Goal: Connect with others: Connect with others

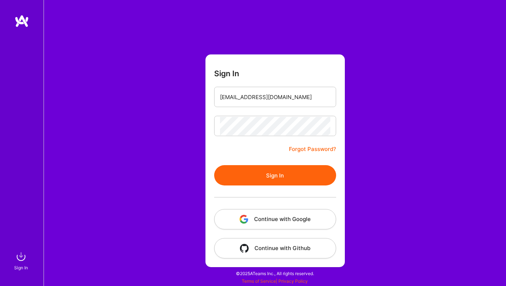
click at [267, 174] on button "Sign In" at bounding box center [275, 175] width 122 height 20
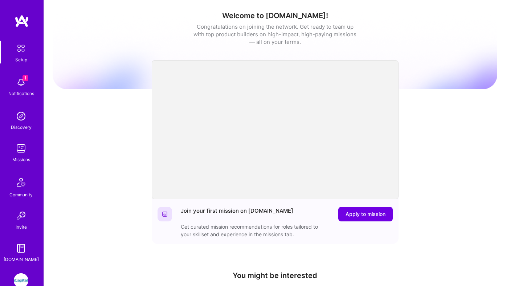
click at [19, 278] on img at bounding box center [21, 281] width 15 height 15
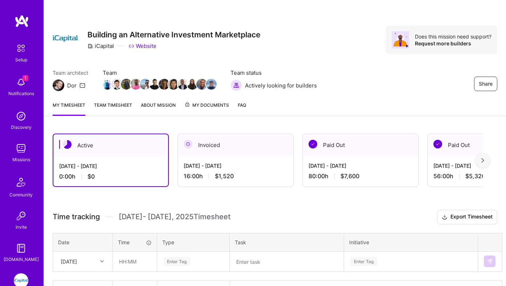
click at [24, 89] on img at bounding box center [21, 82] width 15 height 15
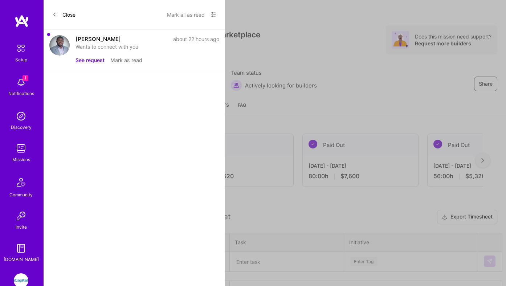
click at [86, 59] on button "See request" at bounding box center [90, 60] width 29 height 8
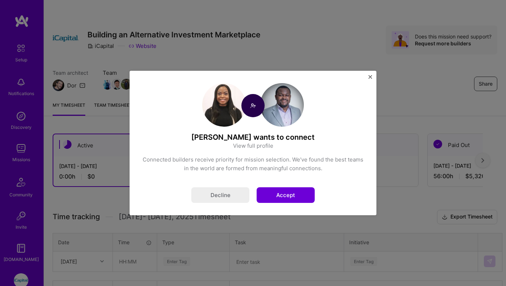
click at [285, 190] on button "Accept" at bounding box center [286, 195] width 58 height 16
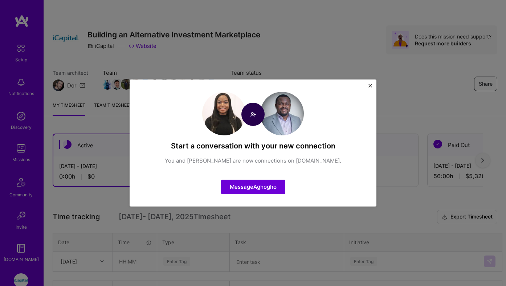
click at [371, 85] on img "Close" at bounding box center [371, 86] width 4 height 4
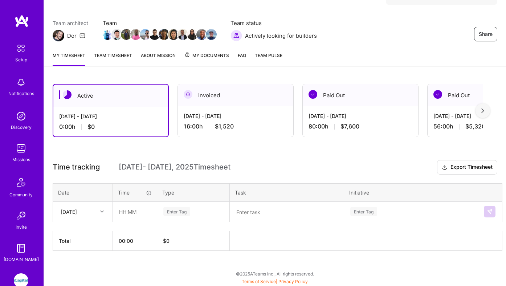
scroll to position [41, 0]
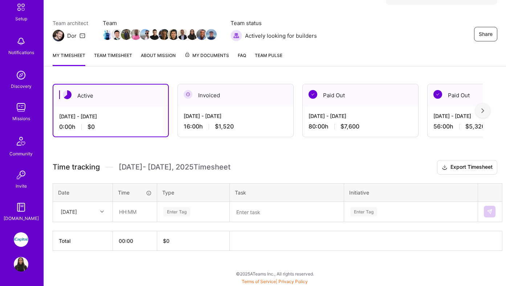
click at [22, 265] on img at bounding box center [21, 264] width 15 height 15
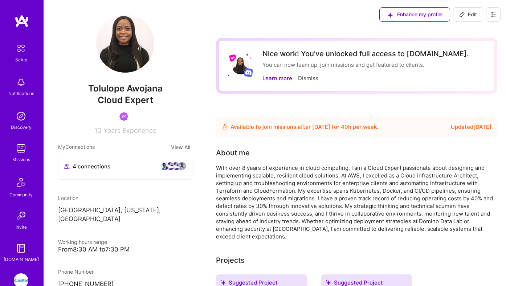
click at [101, 165] on span "4 connections" at bounding box center [92, 167] width 38 height 8
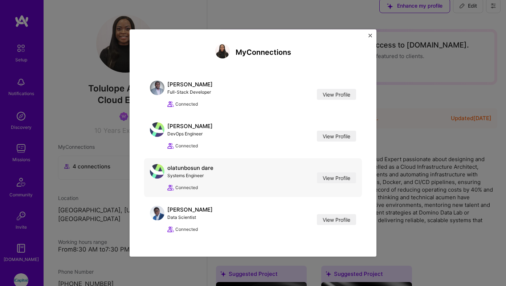
scroll to position [12, 0]
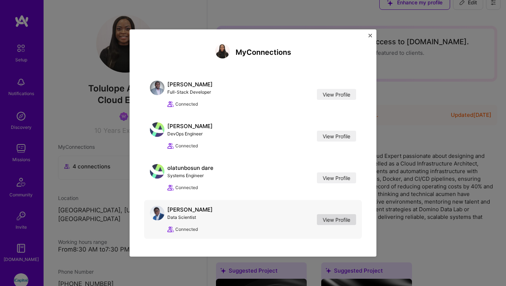
click at [327, 219] on link "View Profile" at bounding box center [336, 219] width 39 height 11
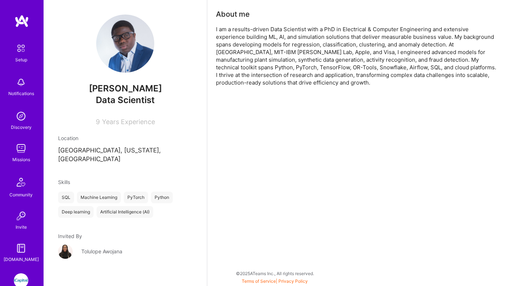
click at [89, 248] on div "Tolulope Awojana" at bounding box center [101, 252] width 41 height 8
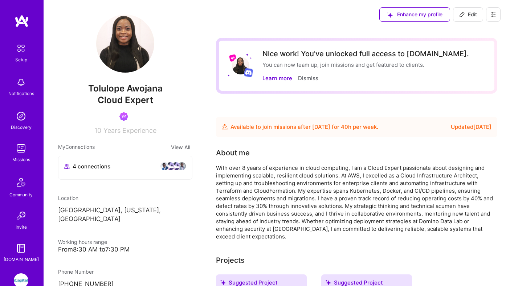
click at [177, 167] on img at bounding box center [176, 166] width 9 height 9
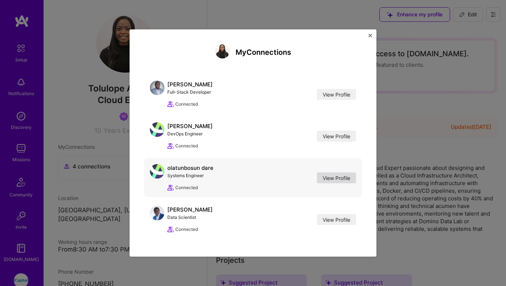
click at [330, 174] on link "View Profile" at bounding box center [336, 178] width 39 height 11
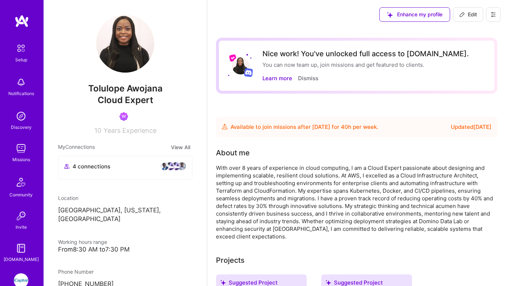
click at [166, 165] on img at bounding box center [164, 166] width 9 height 9
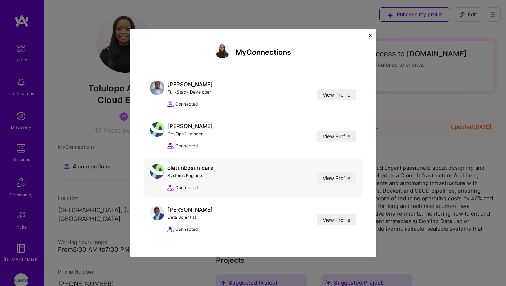
scroll to position [11, 0]
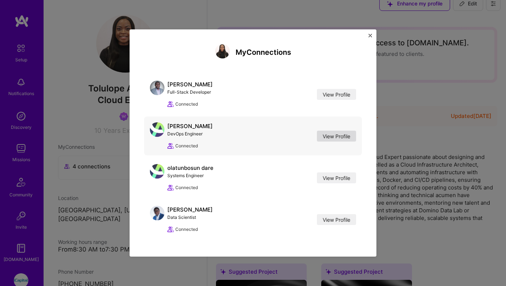
click at [338, 137] on link "View Profile" at bounding box center [336, 136] width 39 height 11
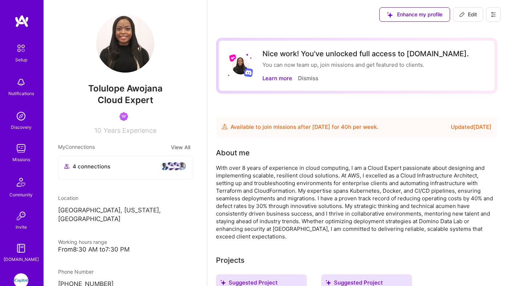
click at [177, 168] on img at bounding box center [176, 166] width 9 height 9
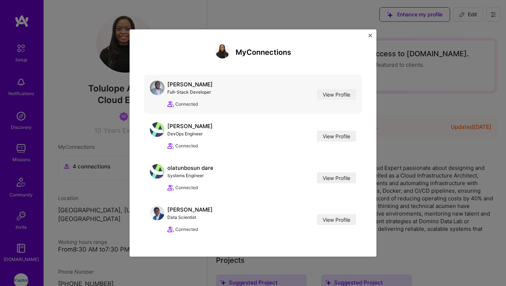
click at [197, 87] on div "[PERSON_NAME]" at bounding box center [189, 85] width 45 height 8
click at [345, 101] on div "[PERSON_NAME] Full-Stack Developer View Profile Connected View Profile" at bounding box center [253, 94] width 218 height 39
click at [339, 93] on link "View Profile" at bounding box center [336, 94] width 39 height 11
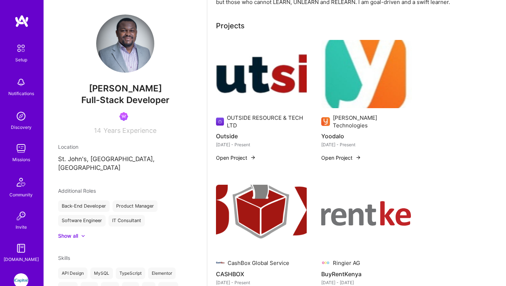
scroll to position [157, 0]
click at [25, 280] on img at bounding box center [21, 281] width 15 height 15
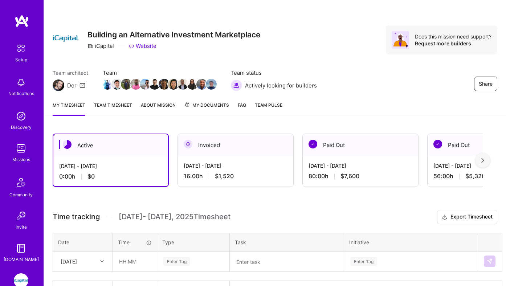
click at [12, 254] on link "[DOMAIN_NAME]" at bounding box center [21, 252] width 45 height 22
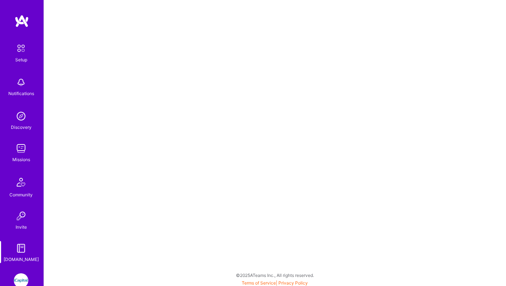
click at [24, 271] on div "Setup Notifications Discovery Missions Community Invite [DOMAIN_NAME] iCapital:…" at bounding box center [22, 143] width 44 height 286
click at [24, 278] on img at bounding box center [21, 281] width 15 height 15
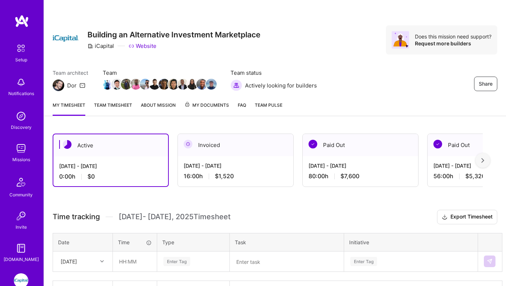
click at [27, 279] on img at bounding box center [21, 281] width 15 height 15
click at [25, 282] on img at bounding box center [21, 281] width 15 height 15
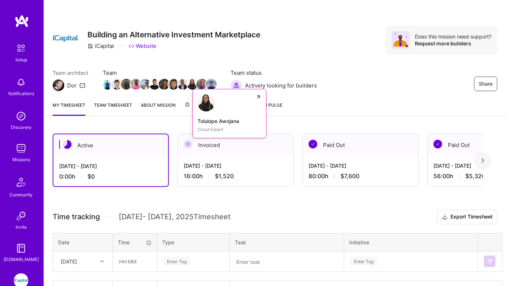
click at [191, 86] on img at bounding box center [192, 84] width 11 height 11
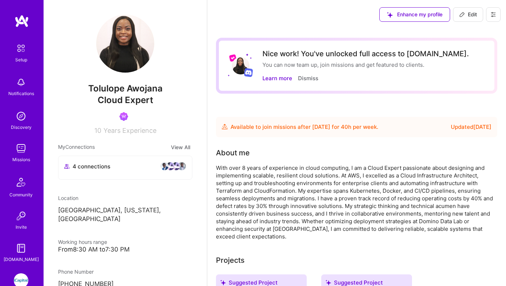
click at [25, 153] on img at bounding box center [21, 148] width 15 height 15
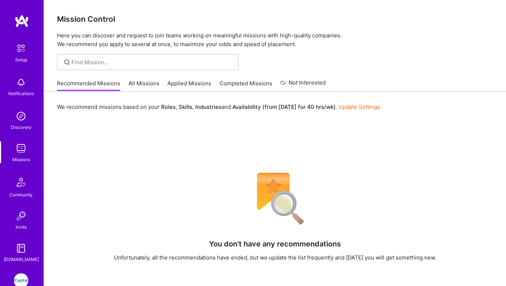
click at [151, 81] on link "All Missions" at bounding box center [144, 86] width 31 height 12
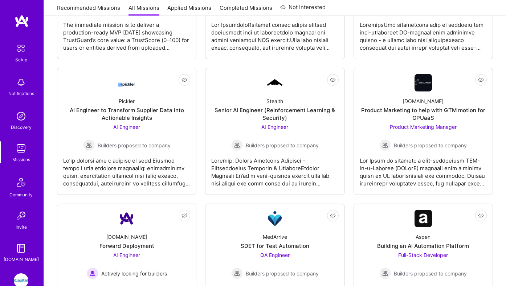
scroll to position [734, 0]
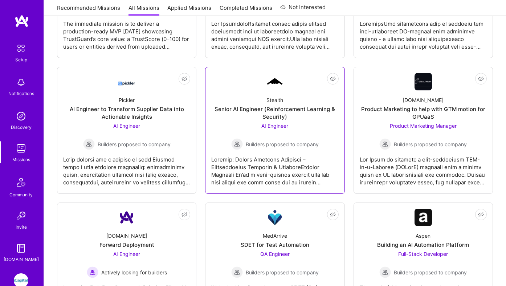
click at [267, 133] on div "AI Engineer Builders proposed to company" at bounding box center [275, 136] width 88 height 28
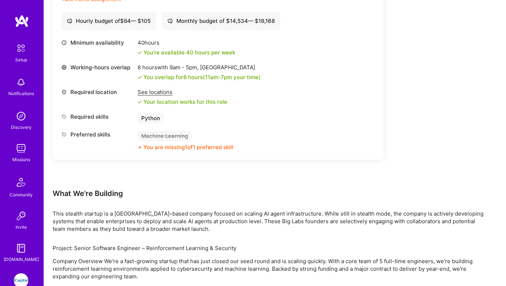
scroll to position [281, 0]
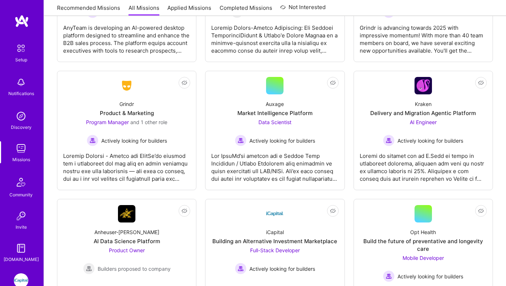
scroll to position [2215, 0]
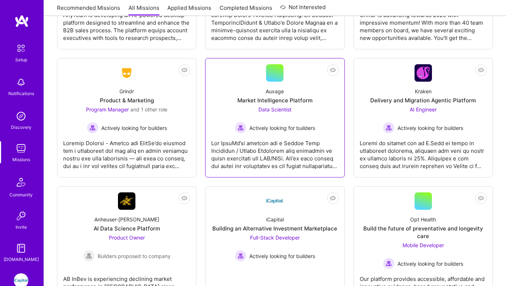
click at [287, 130] on span "Actively looking for builders" at bounding box center [283, 128] width 66 height 8
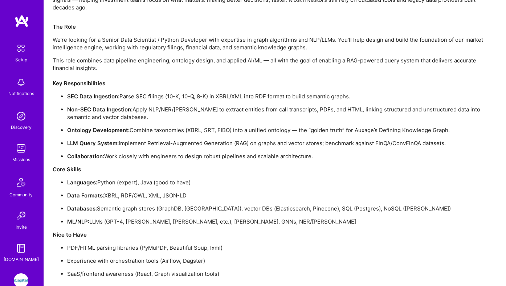
scroll to position [486, 0]
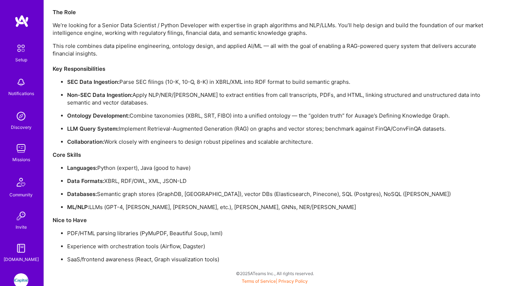
click at [285, 195] on p "Databases: Semantic graph stores (GraphDB, [GEOGRAPHIC_DATA]), vector DBs (Elas…" at bounding box center [277, 194] width 421 height 8
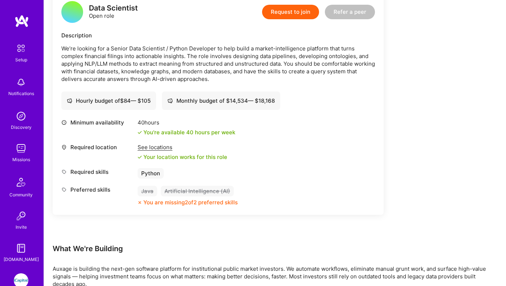
scroll to position [0, 0]
